Goal: Check status: Check status

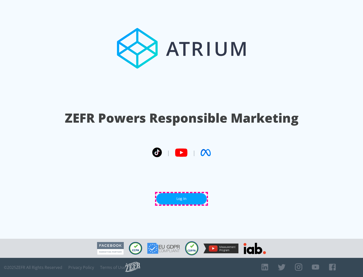
click at [181, 199] on link "Log In" at bounding box center [181, 198] width 50 height 11
